Goal: Transaction & Acquisition: Purchase product/service

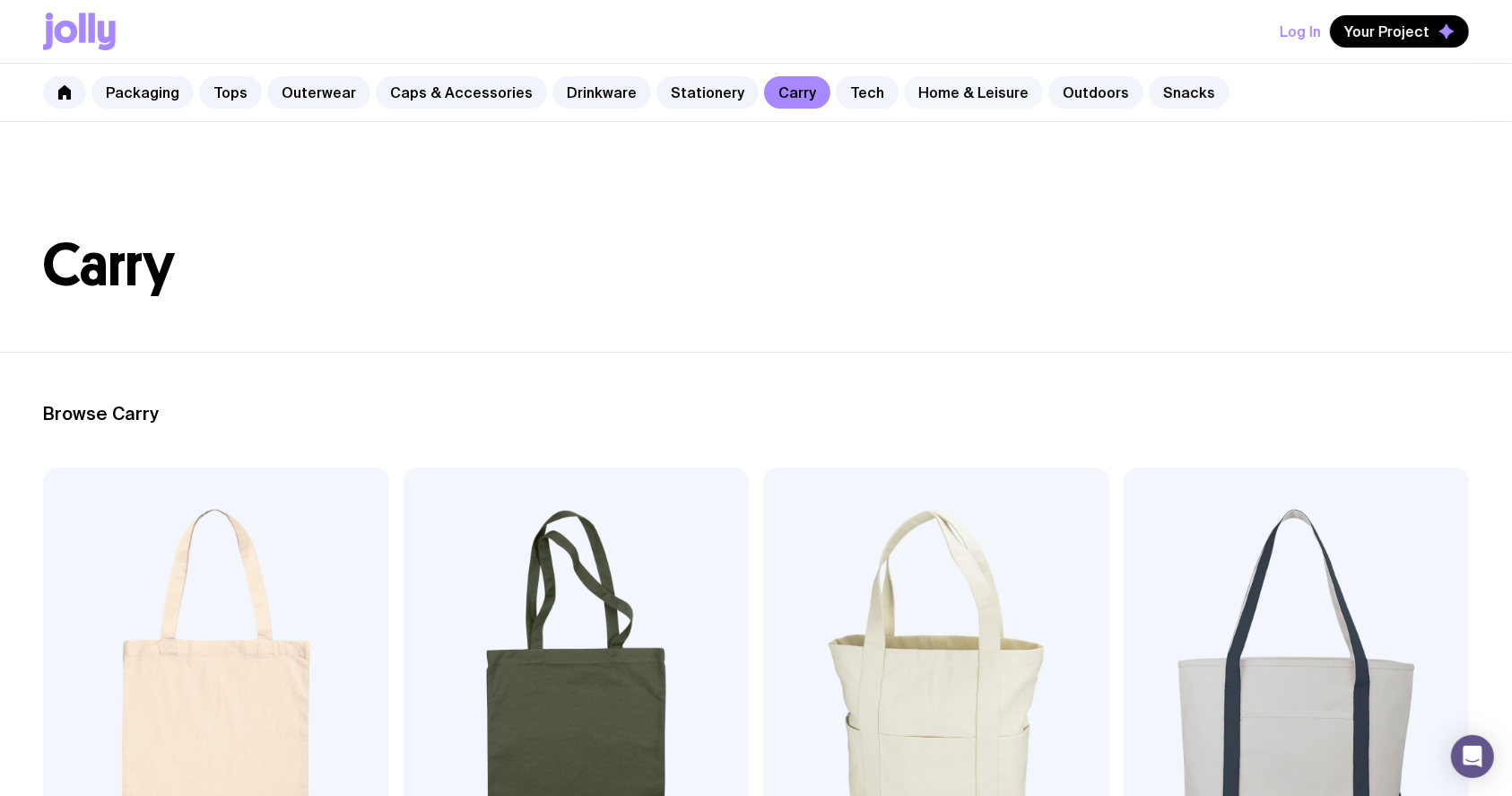
click at [954, 90] on link "Home & Leisure" at bounding box center [973, 92] width 139 height 33
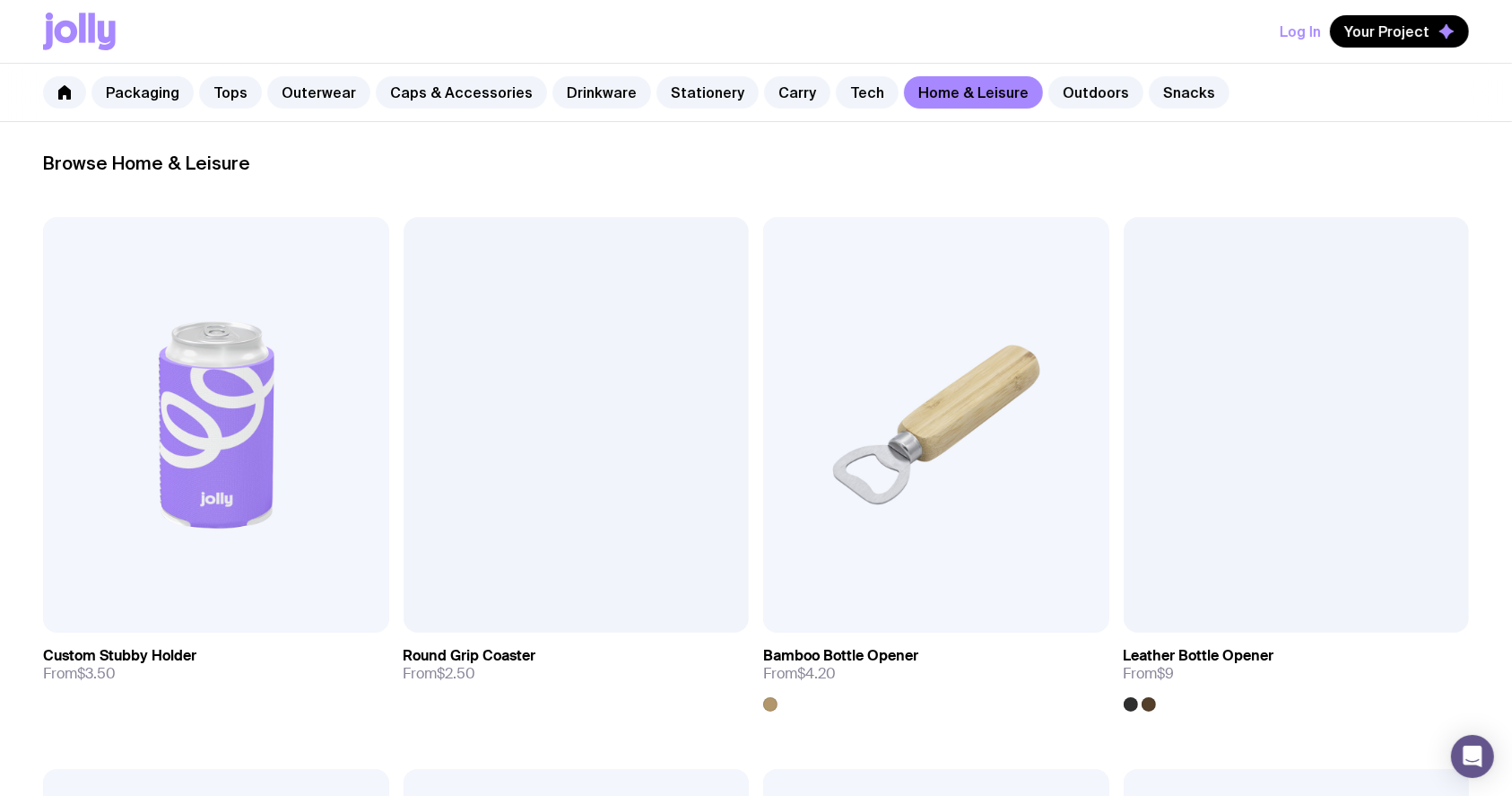
scroll to position [359, 0]
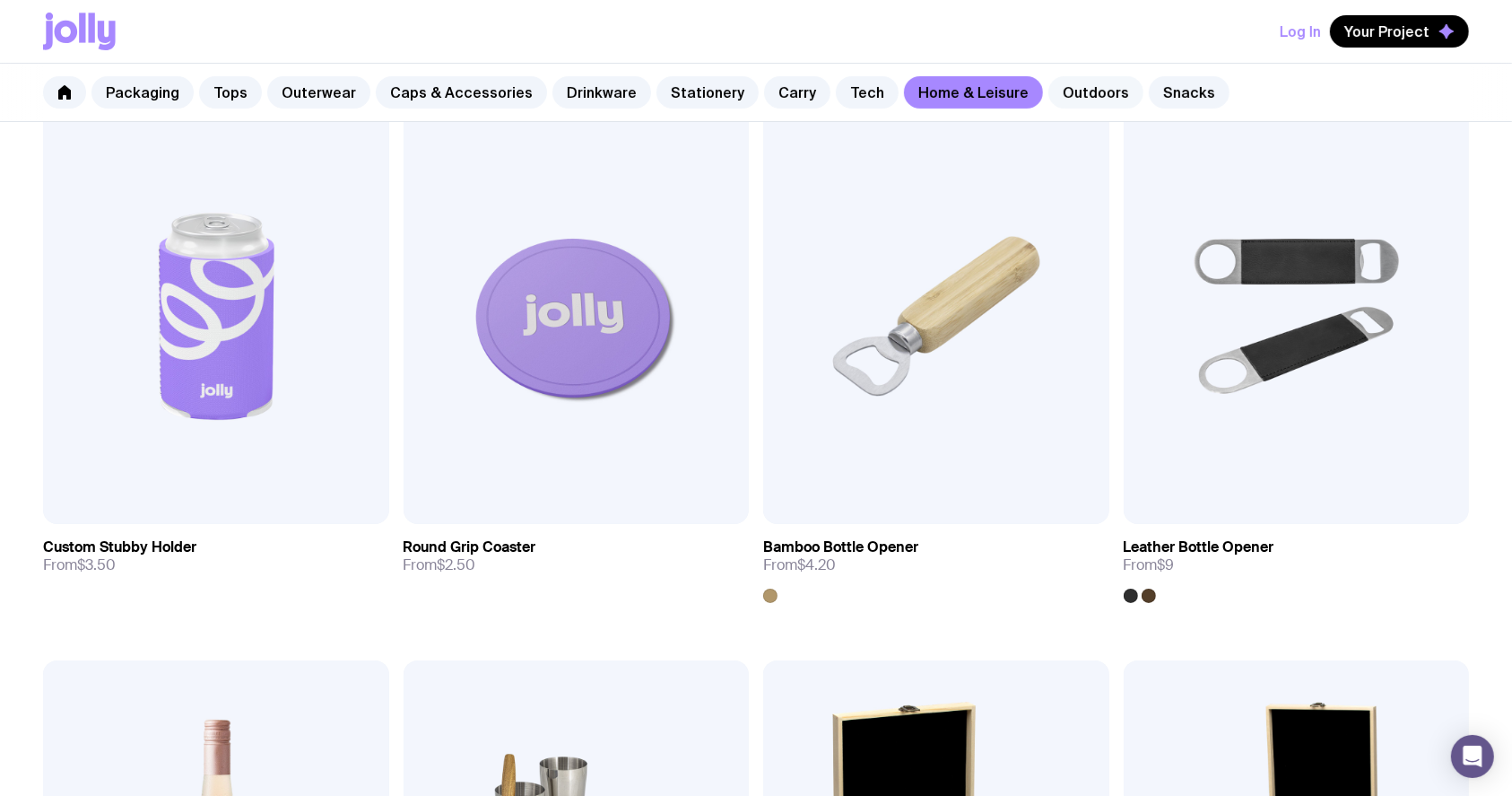
drag, startPoint x: 1045, startPoint y: 72, endPoint x: 1051, endPoint y: 87, distance: 16.2
click at [1045, 72] on div "Packaging Tops Outerwear Caps & Accessories Drinkware Stationery Carry Tech Hom…" at bounding box center [756, 92] width 1512 height 58
click at [1052, 87] on link "Outdoors" at bounding box center [1096, 92] width 95 height 33
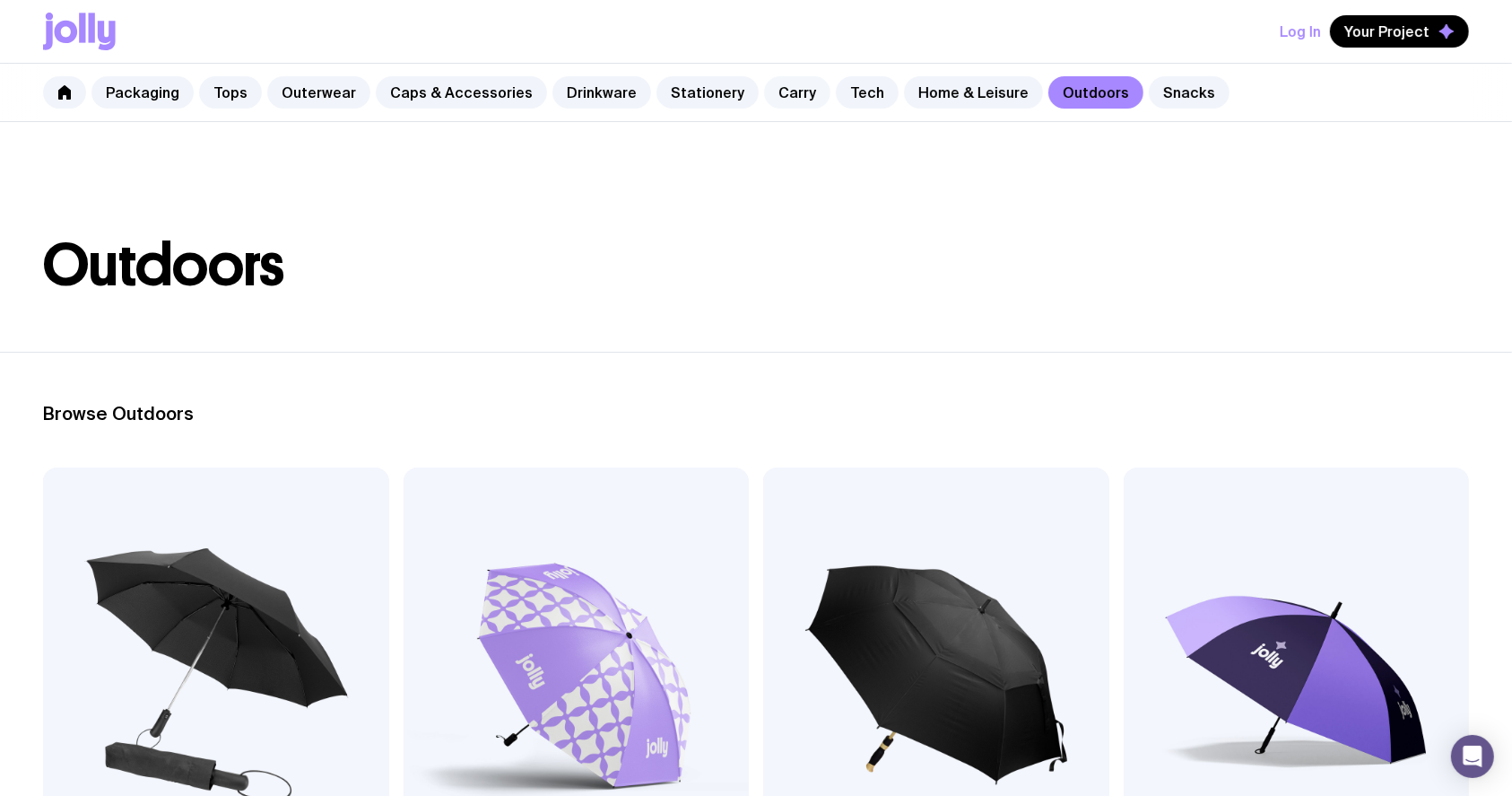
click at [764, 92] on link "Carry" at bounding box center [797, 92] width 66 height 33
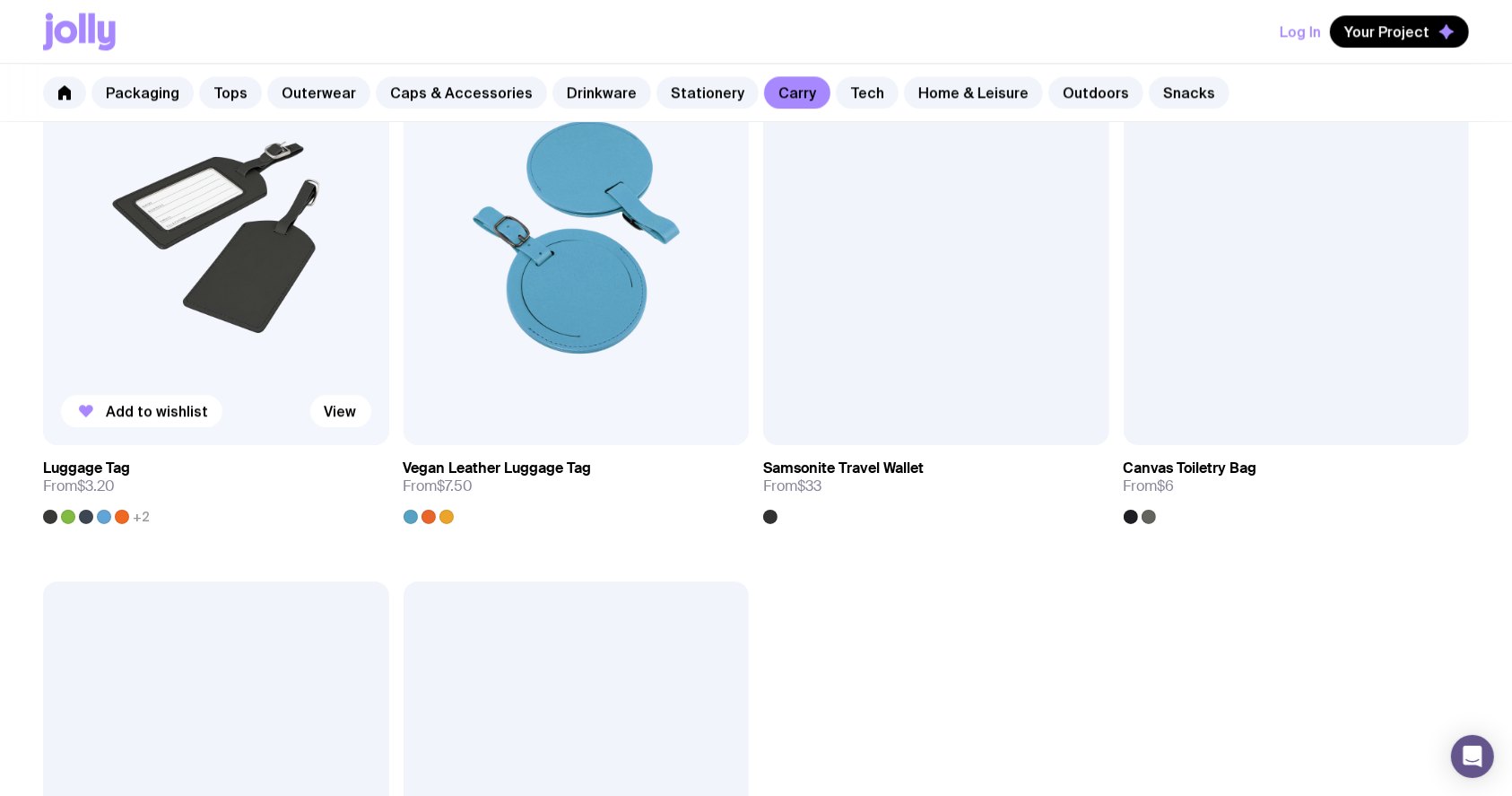
scroll to position [4403, 0]
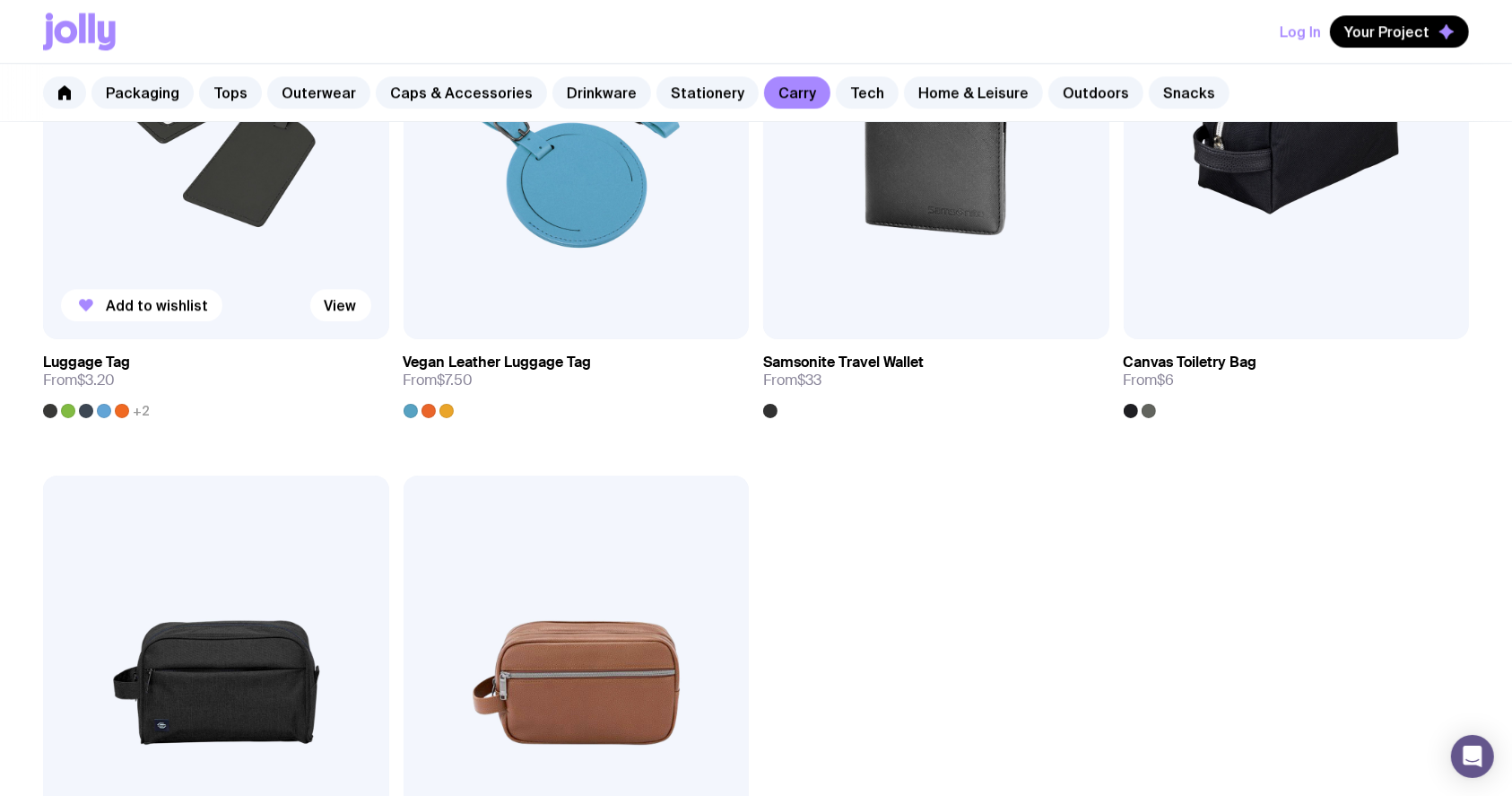
click at [198, 260] on img at bounding box center [216, 132] width 346 height 415
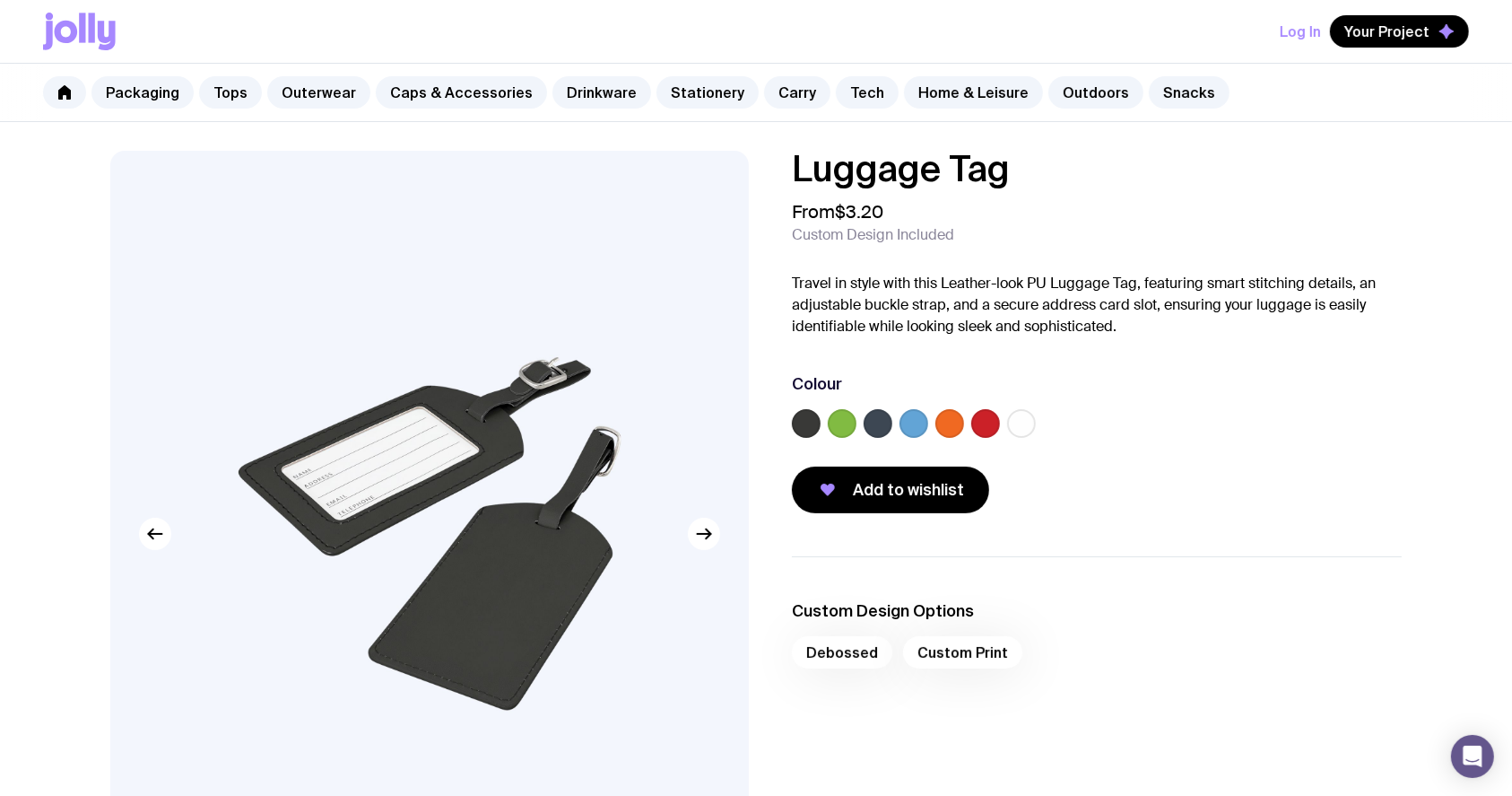
click at [845, 419] on label at bounding box center [841, 423] width 29 height 29
click at [0, 0] on input "radio" at bounding box center [0, 0] width 0 height 0
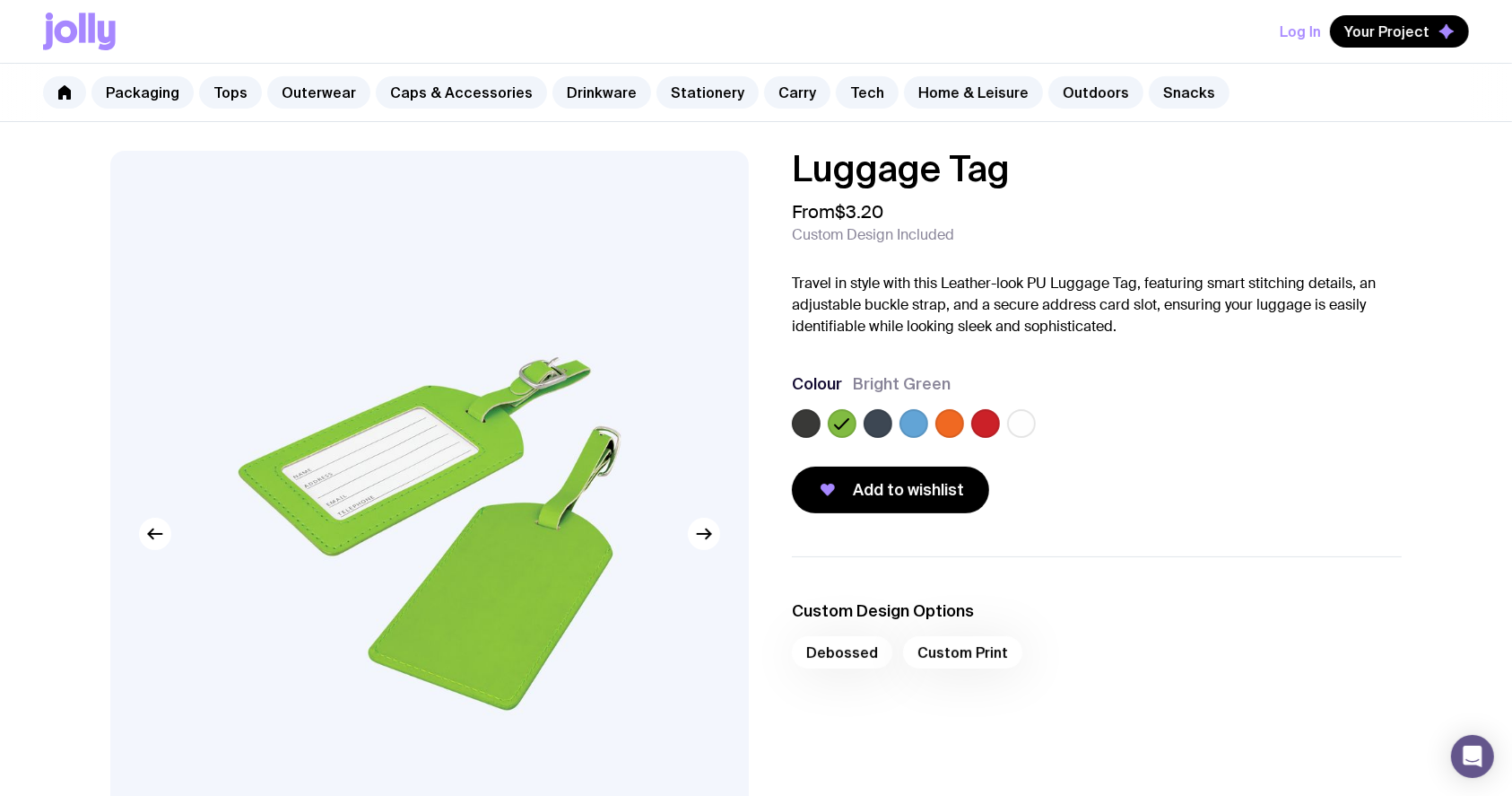
click at [874, 423] on label at bounding box center [878, 423] width 29 height 29
click at [0, 0] on input "radio" at bounding box center [0, 0] width 0 height 0
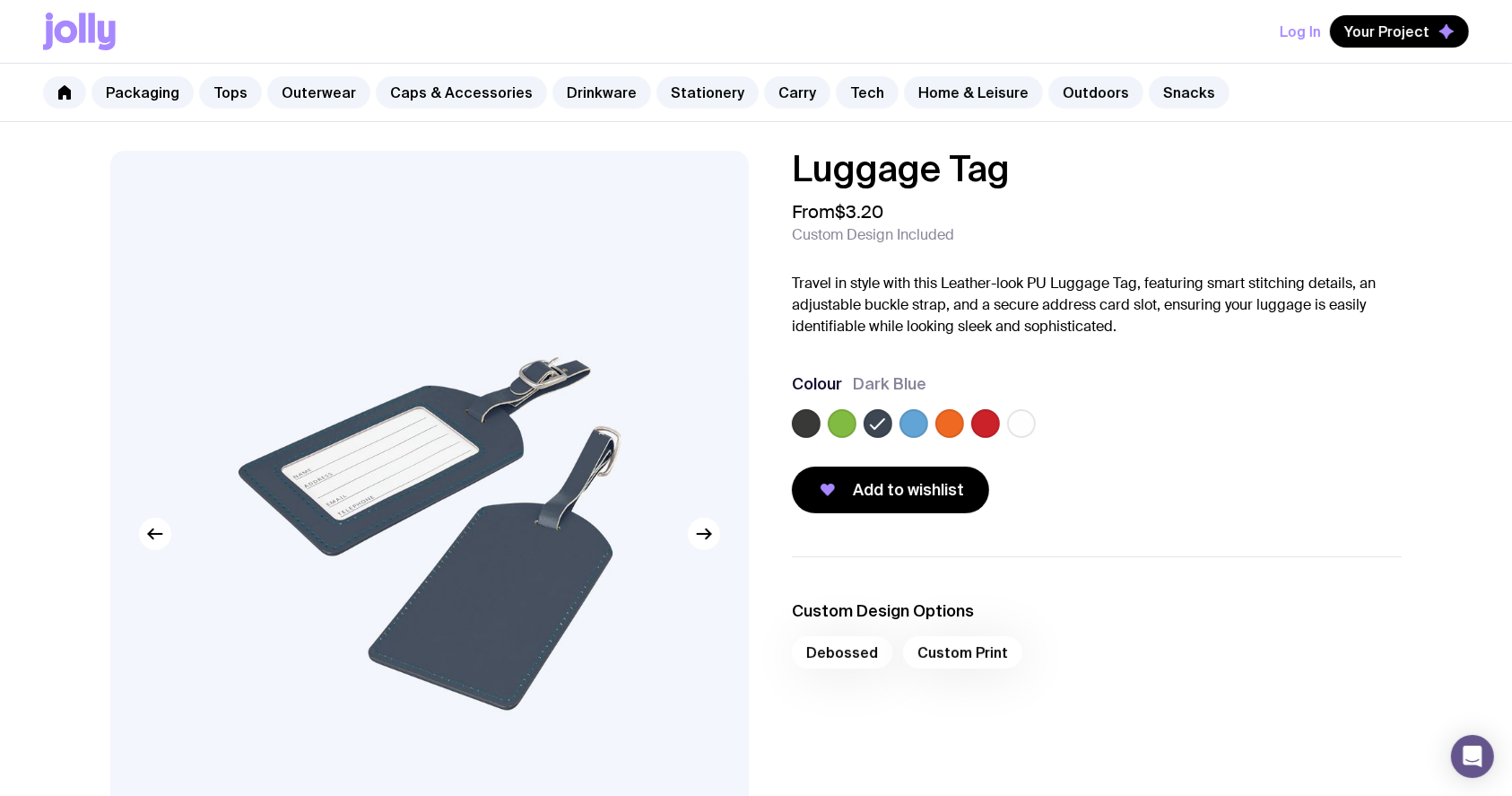
click at [922, 427] on label at bounding box center [913, 423] width 29 height 29
click at [0, 0] on input "radio" at bounding box center [0, 0] width 0 height 0
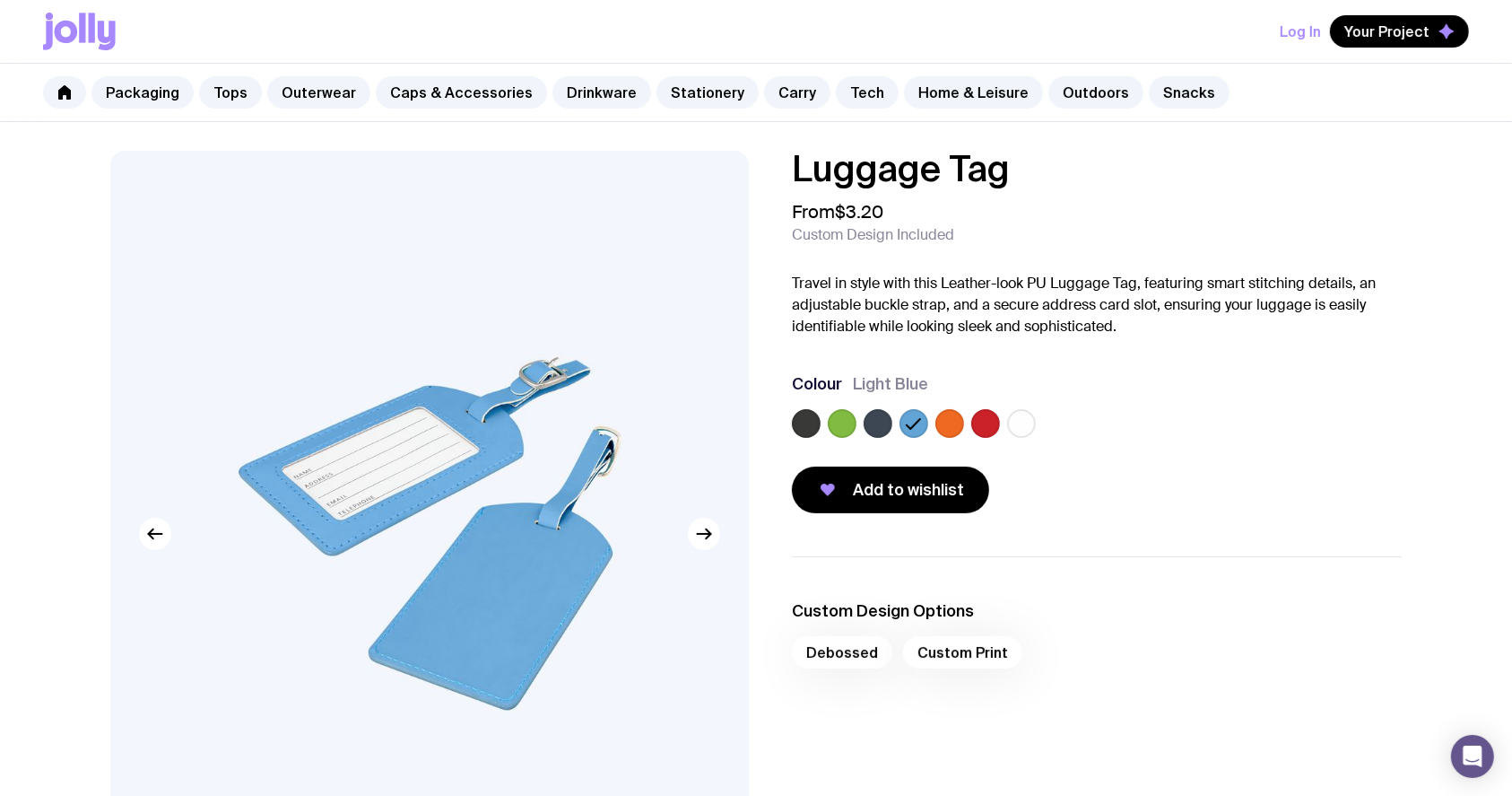
click at [949, 421] on label at bounding box center [949, 423] width 29 height 29
click at [0, 0] on input "radio" at bounding box center [0, 0] width 0 height 0
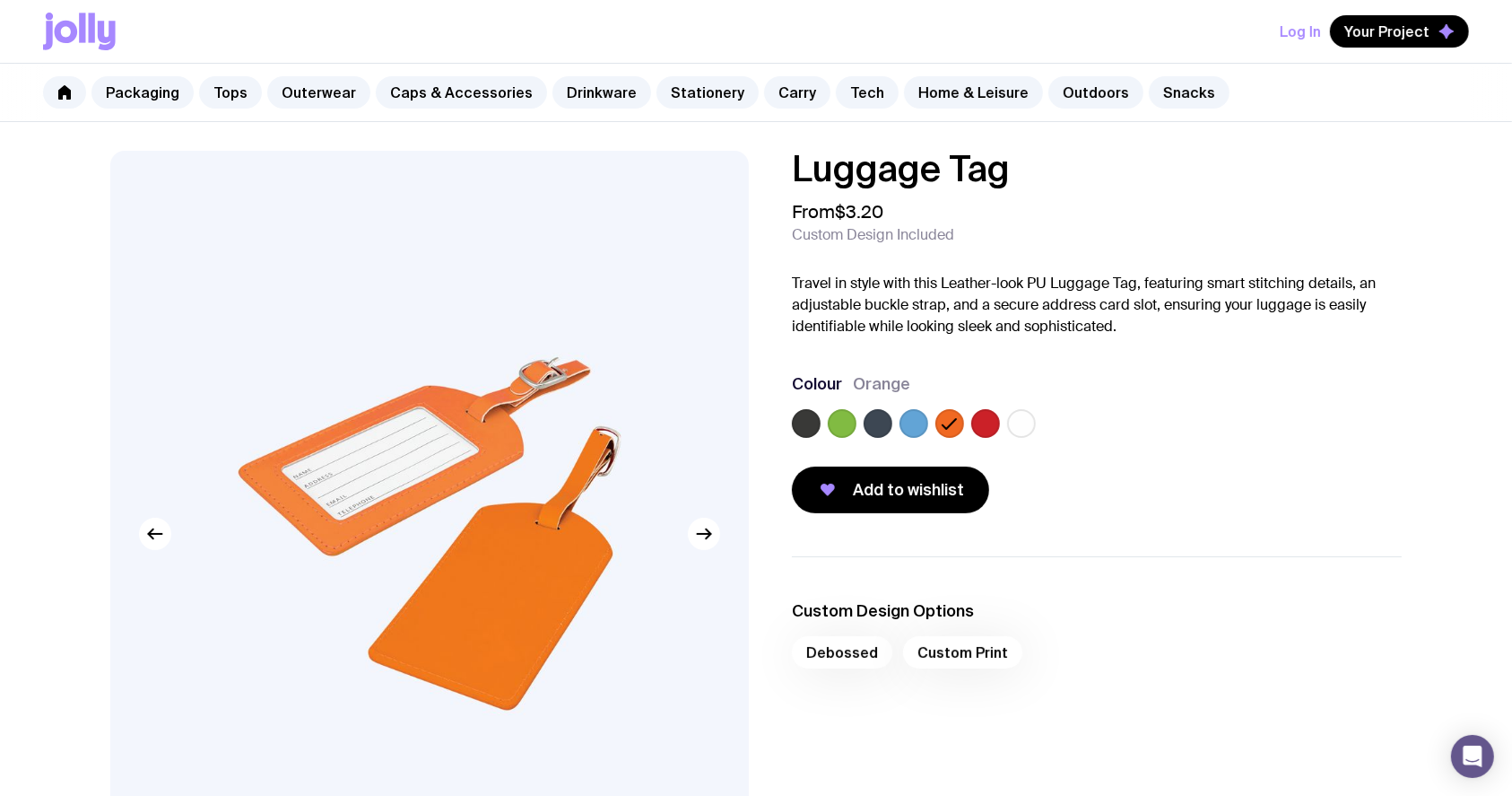
click at [975, 420] on label at bounding box center [985, 423] width 29 height 29
click at [0, 0] on input "radio" at bounding box center [0, 0] width 0 height 0
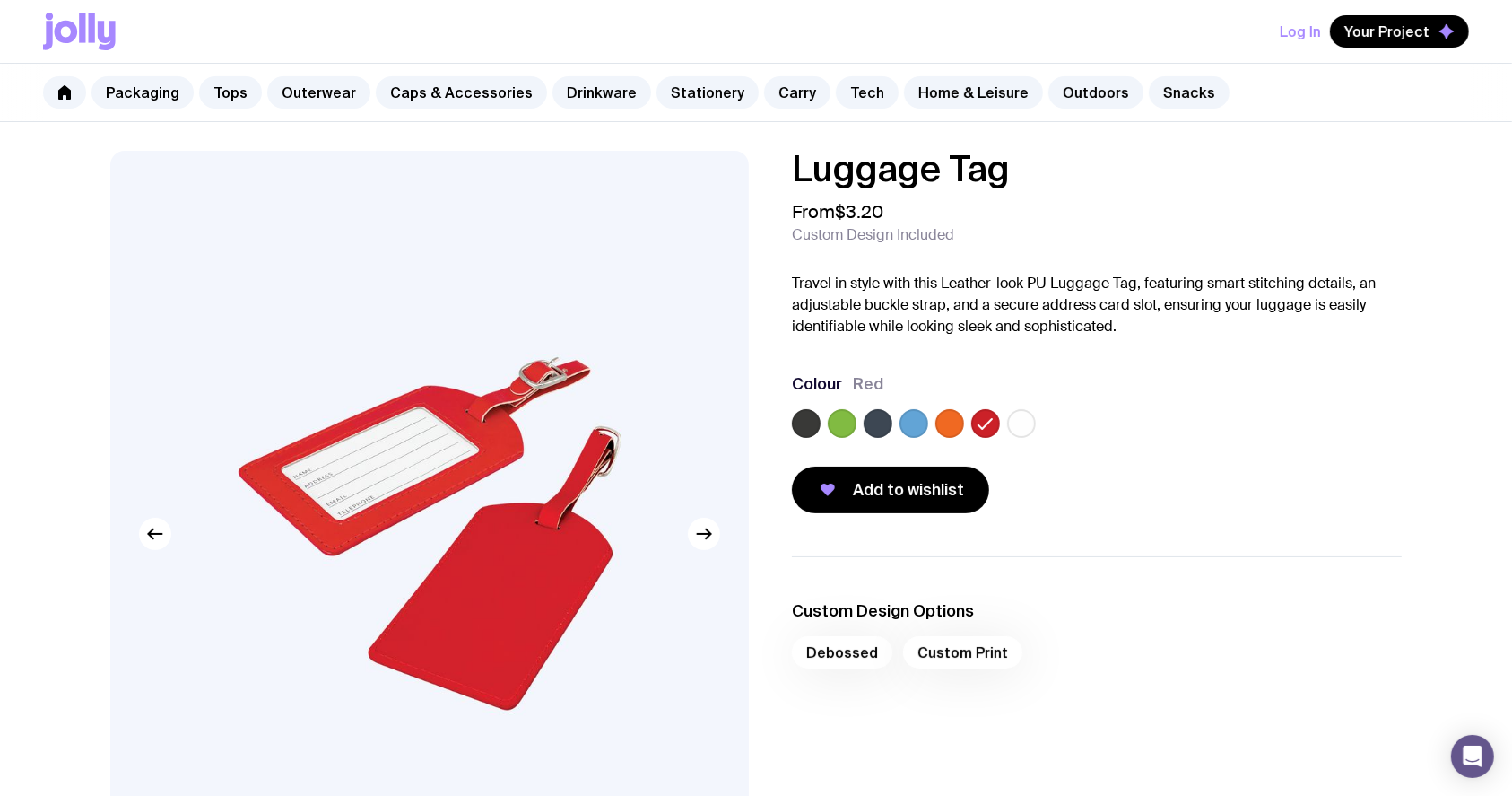
click at [1024, 418] on label at bounding box center [1021, 423] width 29 height 29
click at [0, 0] on input "radio" at bounding box center [0, 0] width 0 height 0
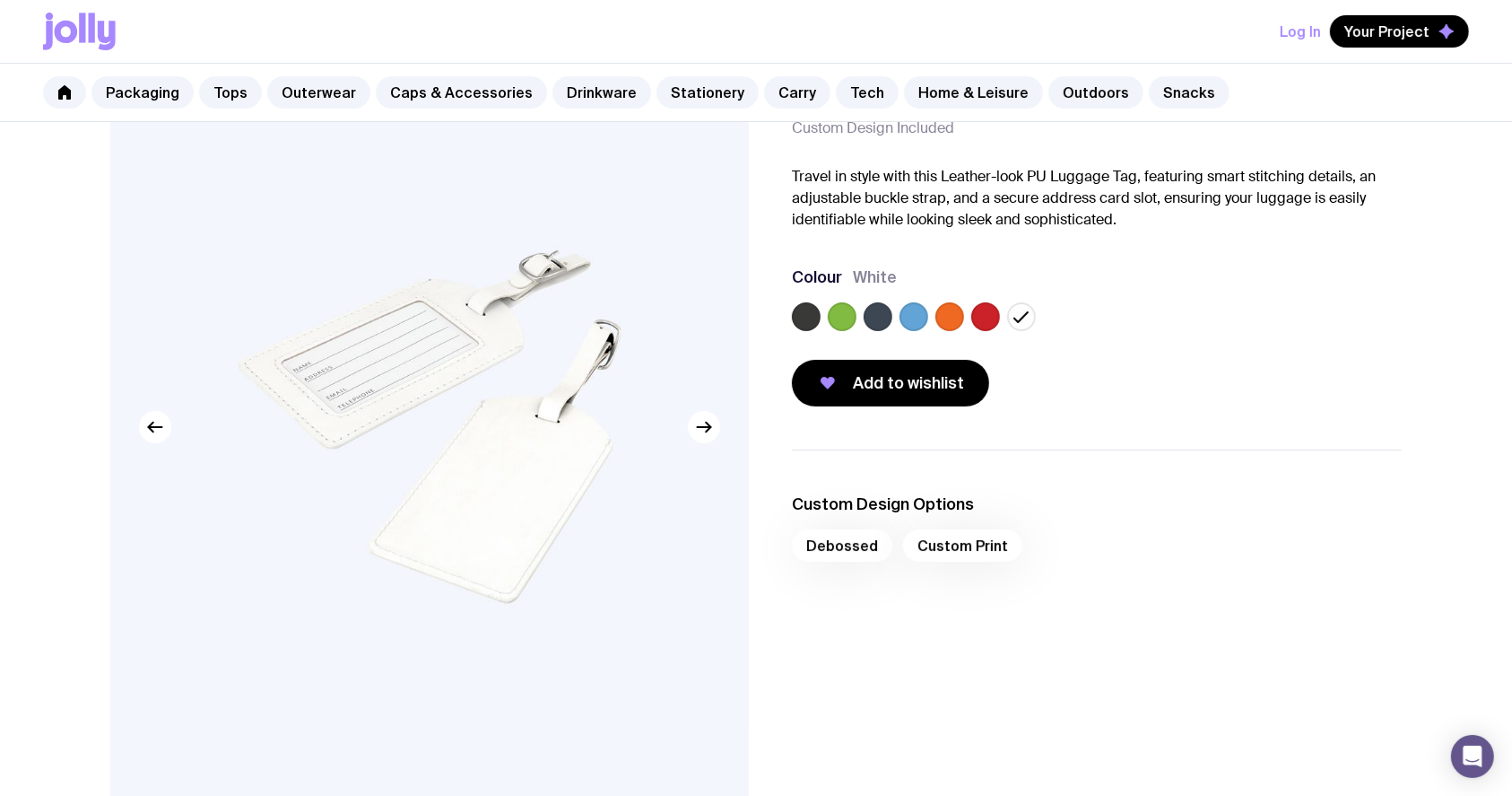
scroll to position [120, 0]
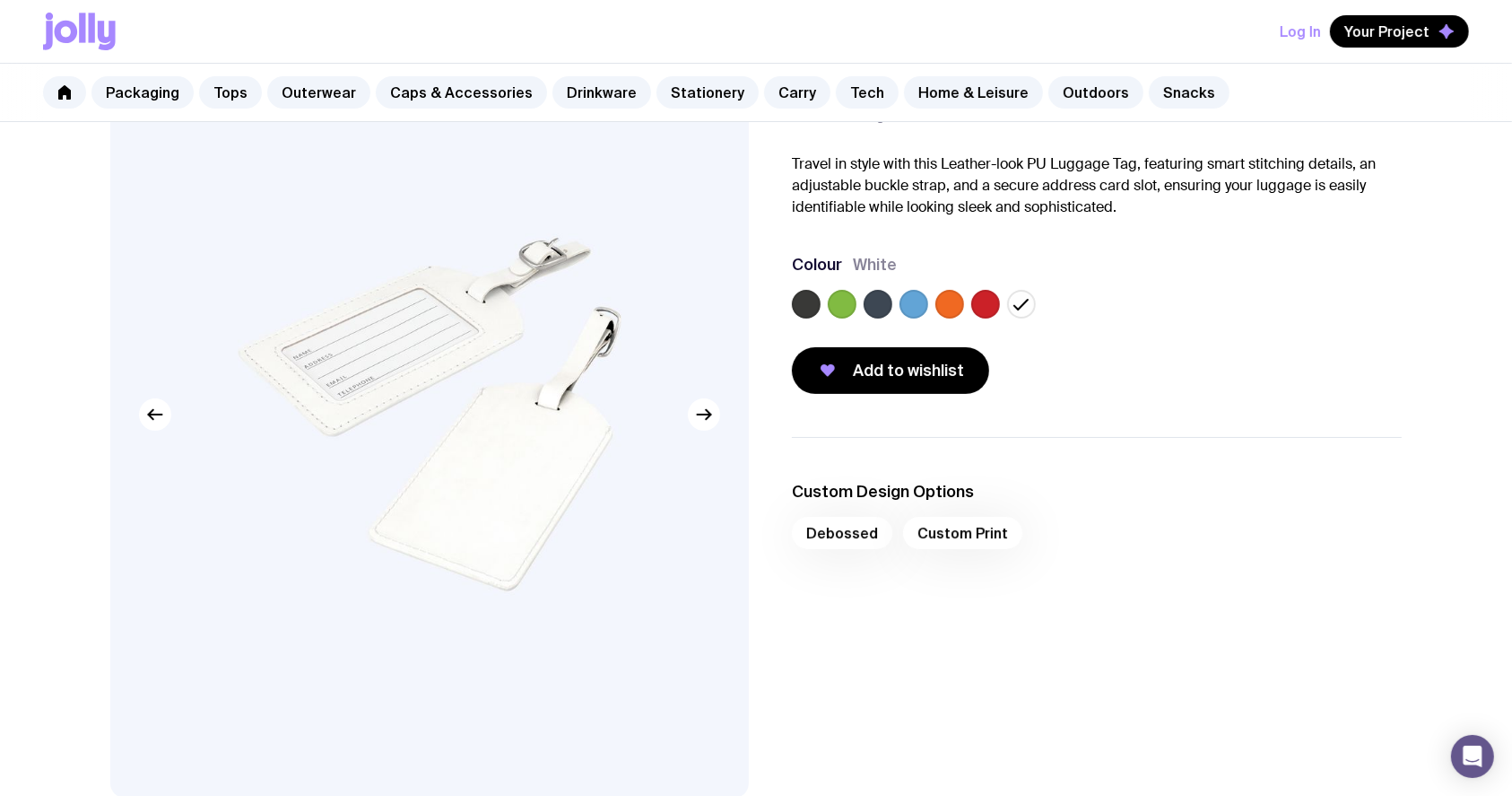
click at [785, 294] on div "Luggage Tag From $3.20 Custom Design Included Travel in style with this Leather…" at bounding box center [1082, 213] width 638 height 363
click at [806, 301] on label at bounding box center [805, 304] width 29 height 29
click at [0, 0] on input "radio" at bounding box center [0, 0] width 0 height 0
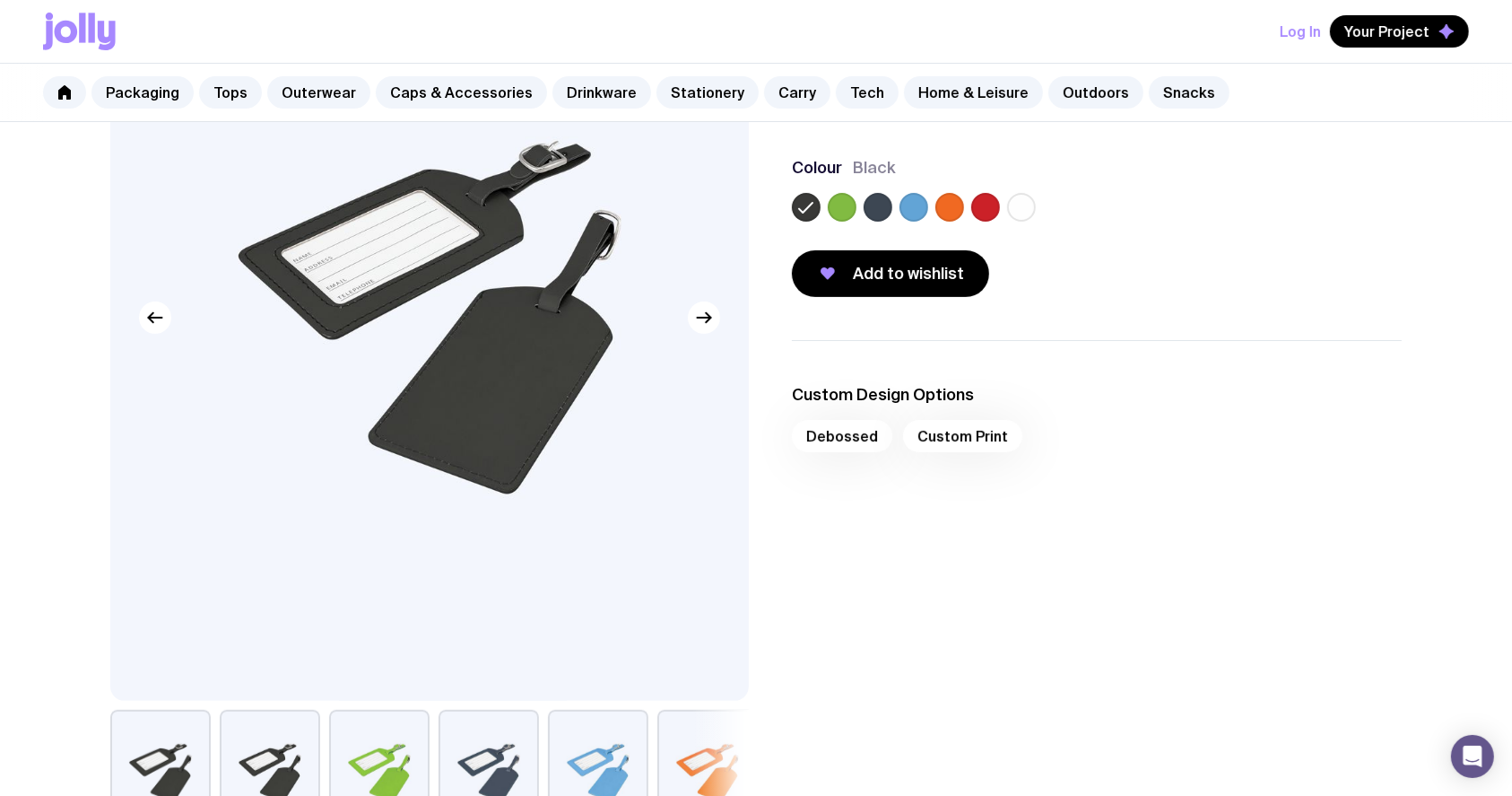
scroll to position [238, 0]
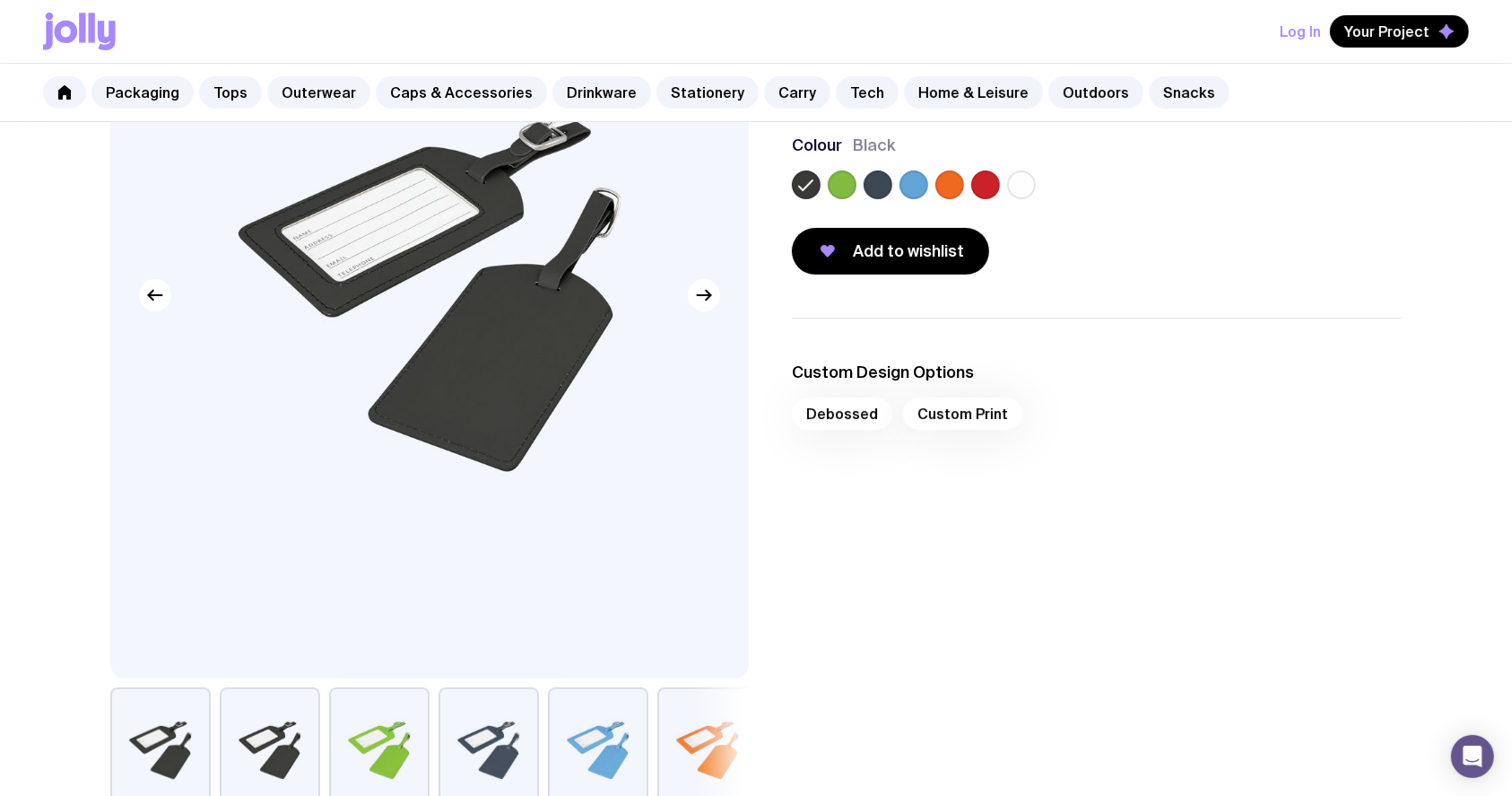
click at [846, 405] on div "Debossed Custom Print" at bounding box center [1096, 419] width 610 height 44
click at [817, 405] on div "Debossed Custom Print" at bounding box center [1096, 419] width 610 height 44
drag, startPoint x: 814, startPoint y: 405, endPoint x: 871, endPoint y: 409, distance: 57.1
click at [869, 409] on div "Debossed Custom Print" at bounding box center [1096, 419] width 610 height 44
drag, startPoint x: 846, startPoint y: 420, endPoint x: 870, endPoint y: 419, distance: 24.0
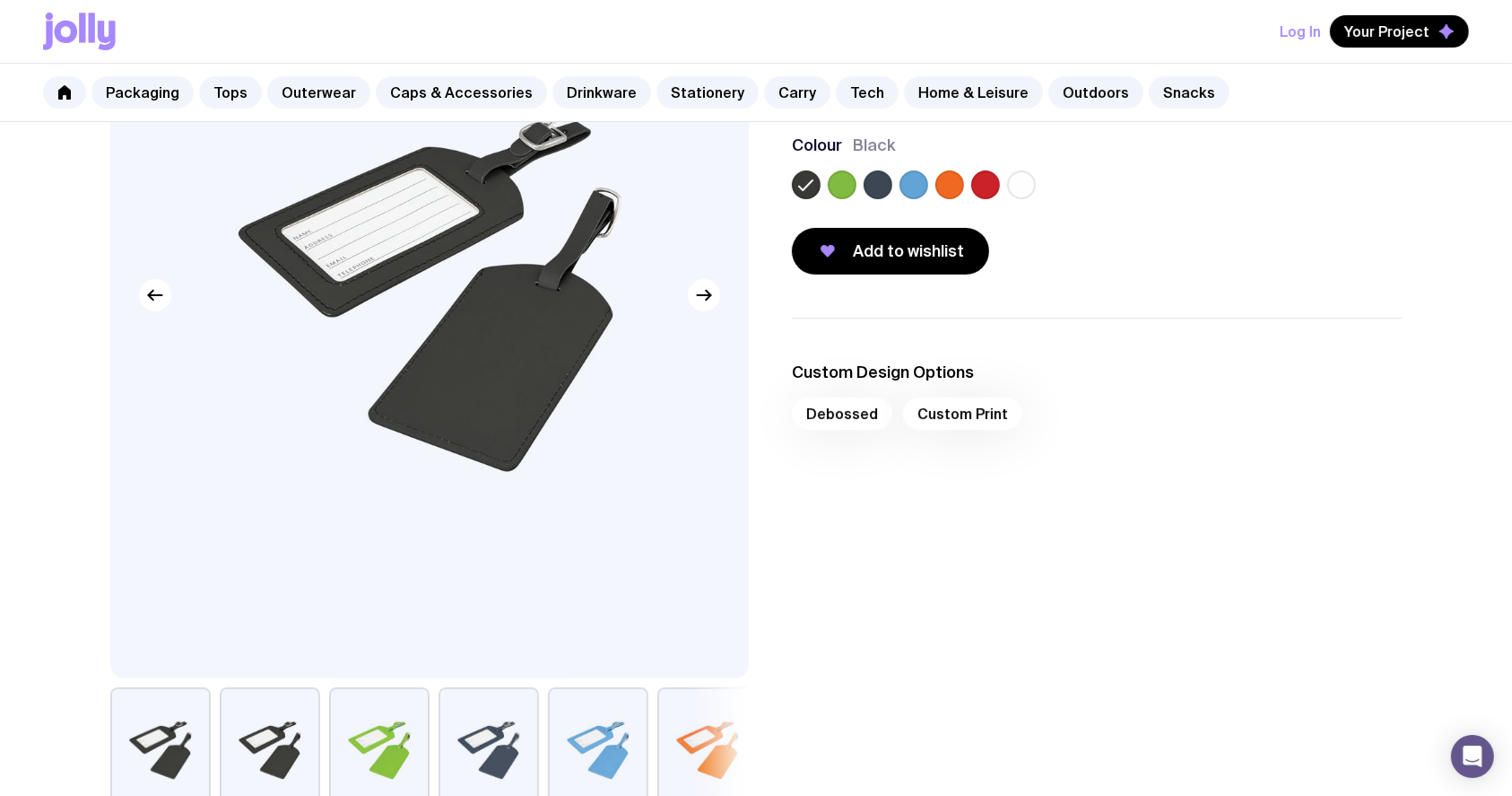
click at [860, 420] on div "Debossed Custom Print" at bounding box center [1096, 419] width 610 height 44
click at [876, 414] on div "Debossed Custom Print" at bounding box center [1096, 419] width 610 height 44
drag, startPoint x: 790, startPoint y: 435, endPoint x: 831, endPoint y: 442, distance: 41.6
click at [826, 434] on div "Custom Design Options Debossed Custom Print" at bounding box center [1082, 565] width 638 height 495
click at [900, 389] on li "Custom Design Options Debossed Custom Print" at bounding box center [1096, 401] width 610 height 79
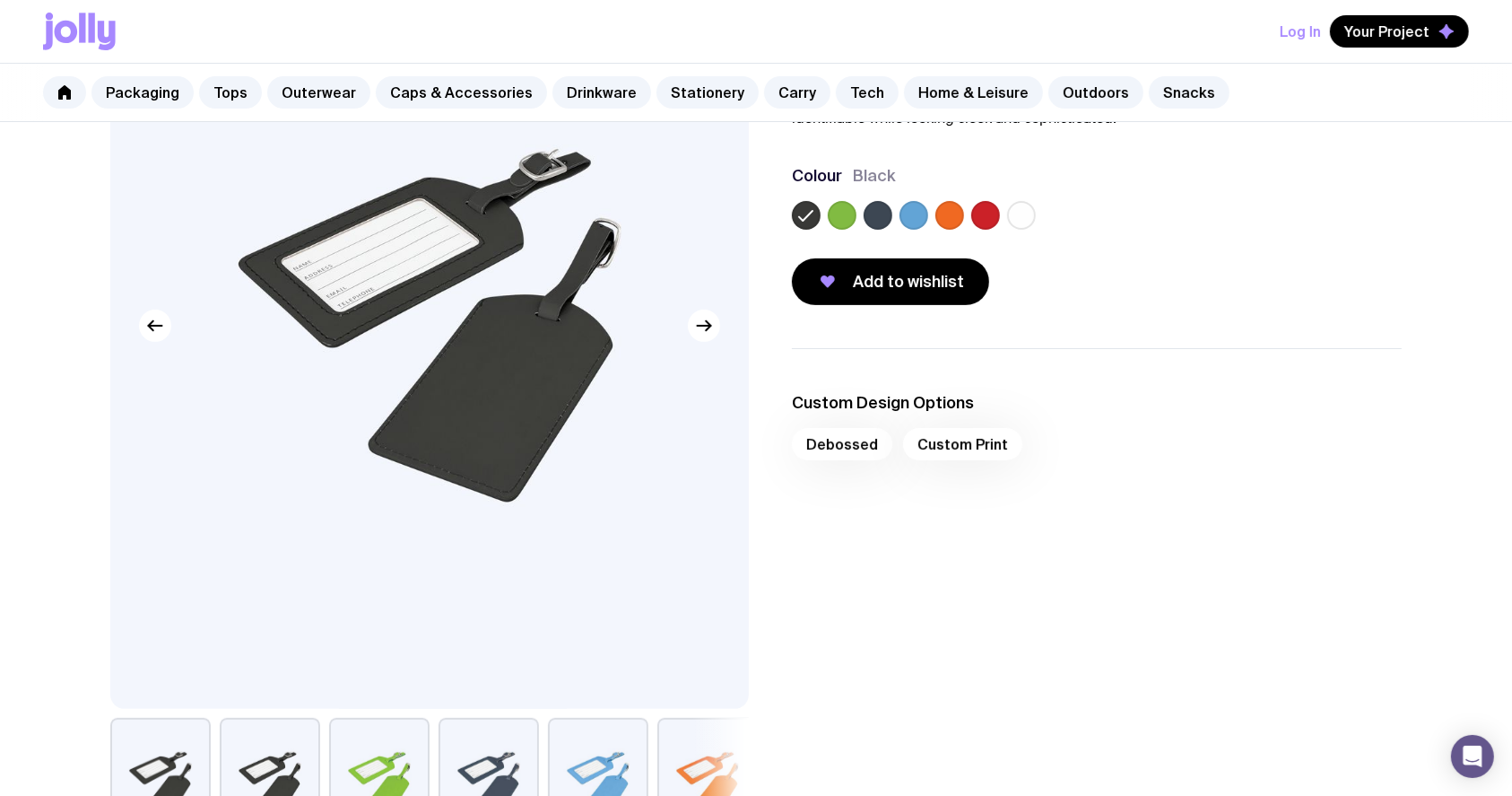
scroll to position [120, 0]
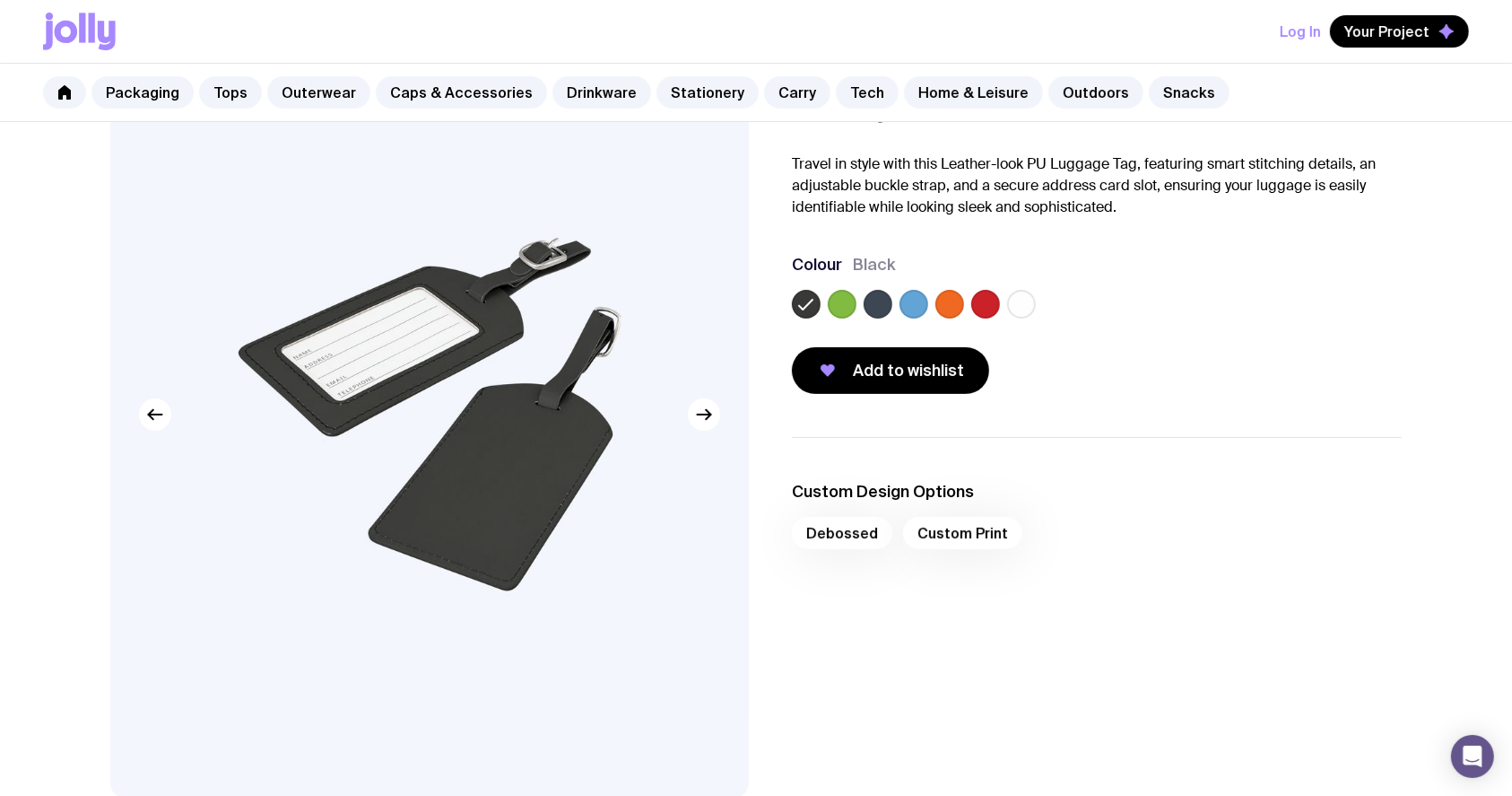
click at [945, 250] on div "Luggage Tag From $3.20 Custom Design Included Travel in style with this Leather…" at bounding box center [1096, 213] width 610 height 363
click at [1102, 497] on h3 "Custom Design Options" at bounding box center [1096, 491] width 610 height 22
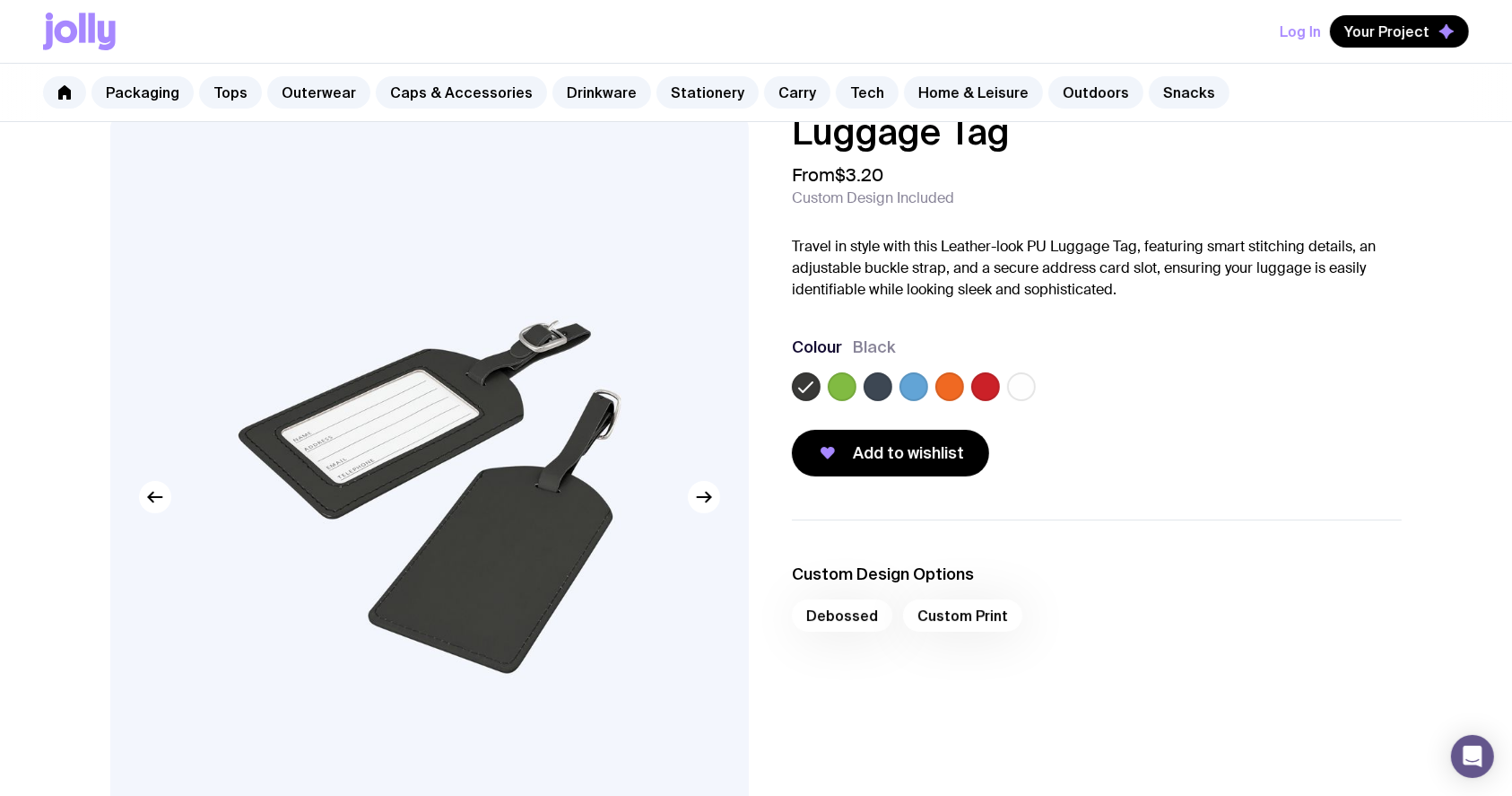
scroll to position [0, 0]
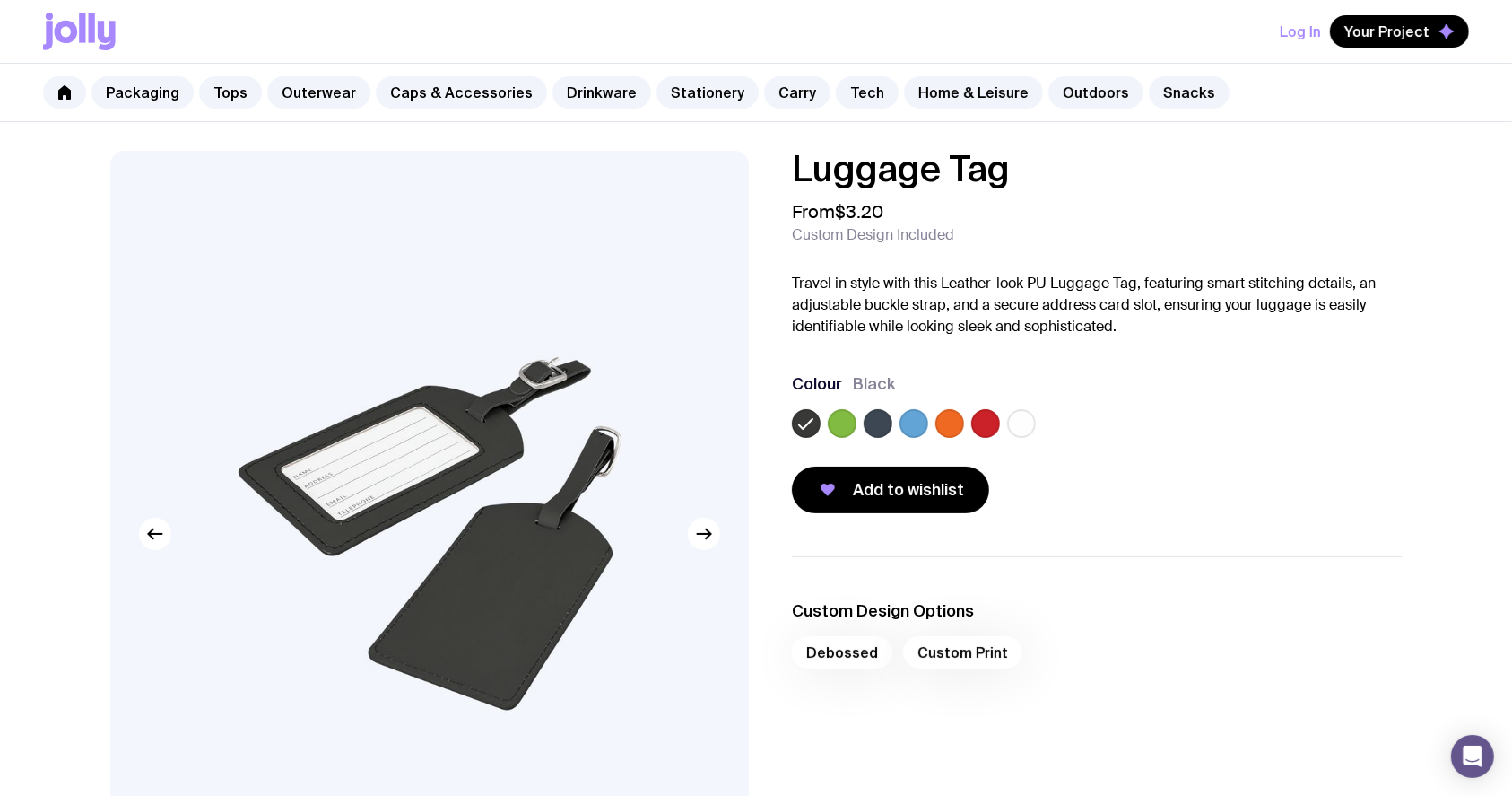
click at [1105, 218] on div "From $3.20 Custom Design Included" at bounding box center [1096, 222] width 610 height 44
